Goal: Task Accomplishment & Management: Use online tool/utility

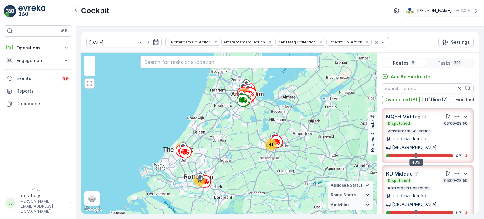
scroll to position [278, 0]
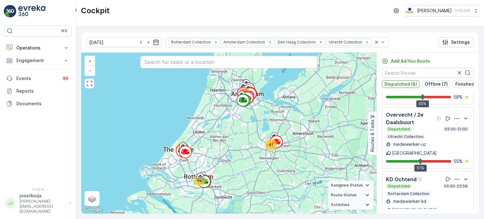
click at [436, 84] on p "Offline (7)" at bounding box center [436, 84] width 23 height 6
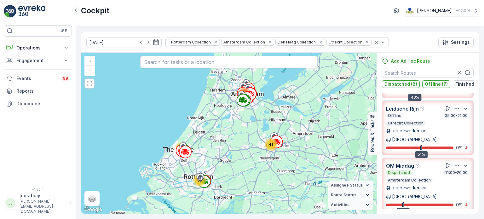
scroll to position [568, 0]
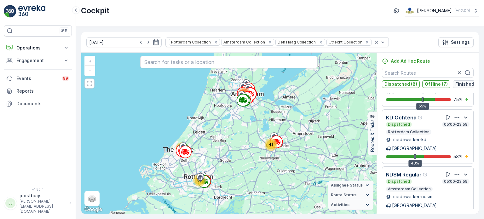
click at [461, 84] on p "Finished (8)" at bounding box center [469, 84] width 26 height 6
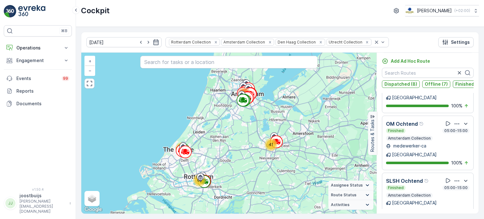
scroll to position [961, 0]
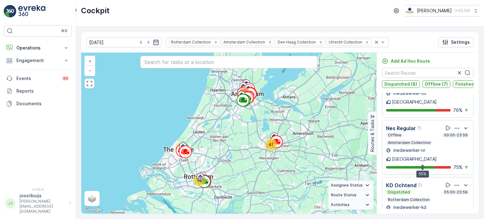
click at [429, 84] on p "Offline (7)" at bounding box center [436, 84] width 23 height 6
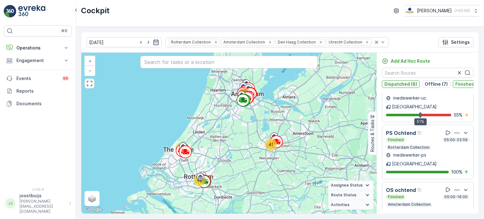
click at [402, 85] on p "Dispatched (8)" at bounding box center [401, 84] width 33 height 6
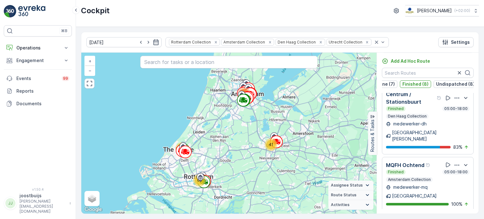
scroll to position [0, 0]
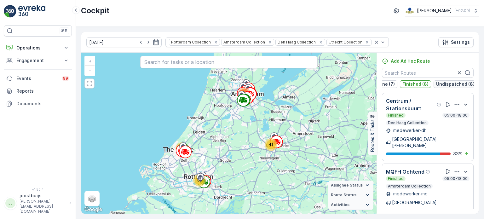
click at [442, 84] on p "Undispatched (8)" at bounding box center [455, 84] width 38 height 6
click at [416, 83] on p "Finished (8)" at bounding box center [416, 84] width 26 height 6
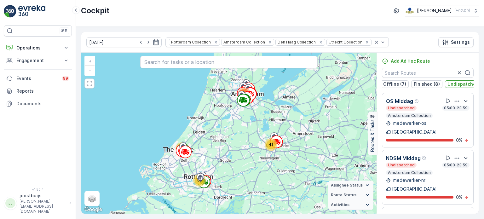
click at [384, 88] on div "Dispatched (8) Offline (7) Finished (8) Undispatched (8)" at bounding box center [428, 84] width 92 height 8
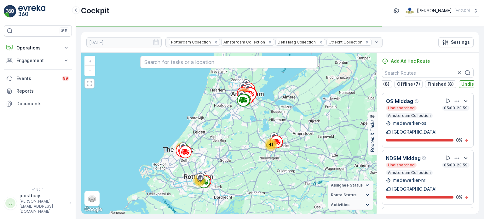
click at [384, 88] on div "Dispatched (8) Offline (7) Finished (8) Undispatched (8)" at bounding box center [428, 84] width 92 height 8
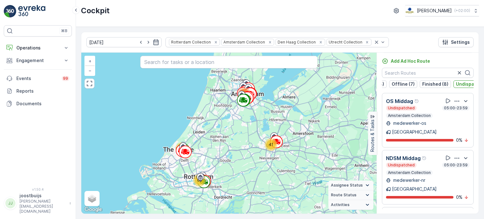
scroll to position [0, 53]
click at [445, 83] on p "Undispatched (8)" at bounding box center [455, 84] width 38 height 6
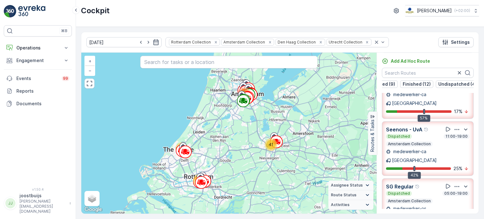
click at [155, 10] on div "Cockpit [PERSON_NAME] ( +02:00 )" at bounding box center [280, 10] width 398 height 11
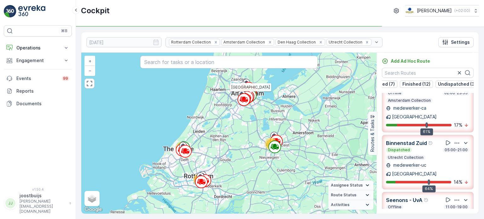
scroll to position [88, 0]
